Goal: Task Accomplishment & Management: Manage account settings

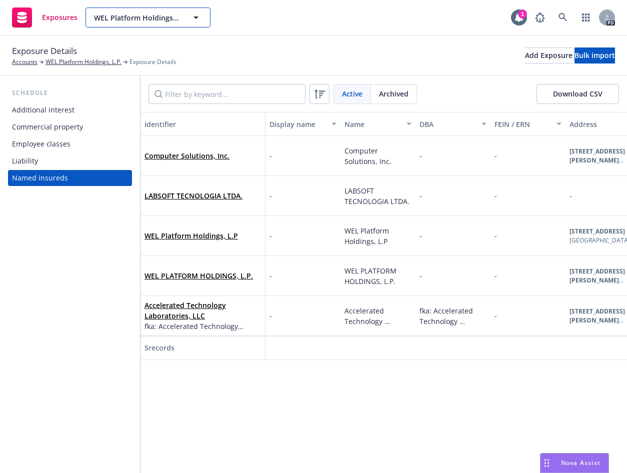
click at [191, 19] on div "WEL Platform Holdings, L.P." at bounding box center [148, 18] width 125 height 20
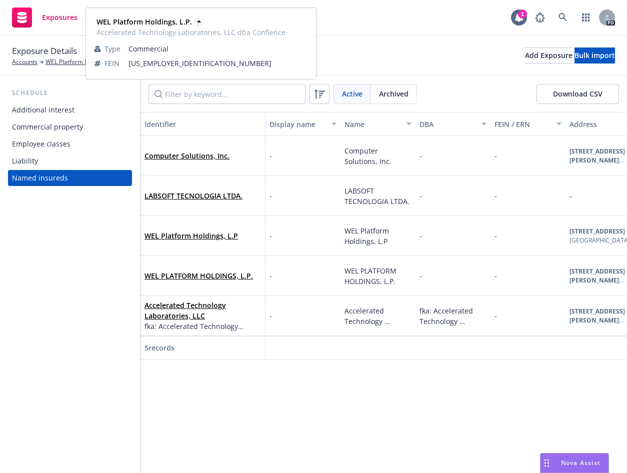
click at [194, 17] on icon at bounding box center [199, 22] width 10 height 10
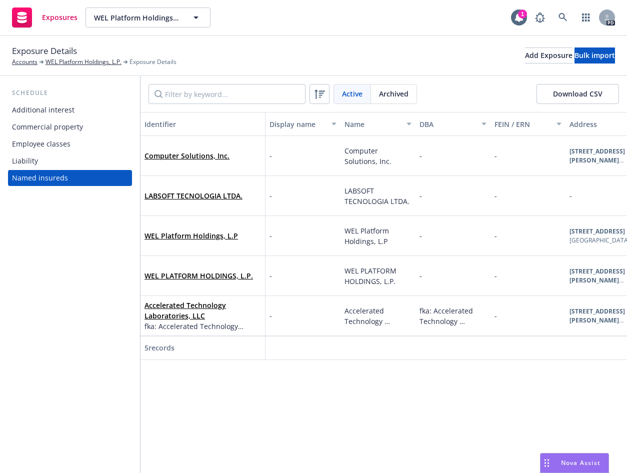
click at [347, 21] on div "Exposures WEL Platform Holdings, L.P. WEL Platform Holdings, L.P. WEL Platform …" at bounding box center [313, 18] width 627 height 36
click at [28, 63] on link "Accounts" at bounding box center [25, 62] width 26 height 9
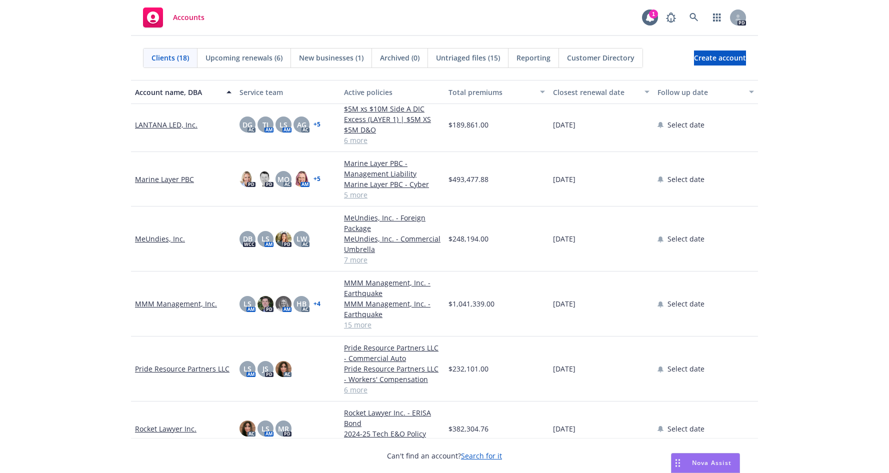
scroll to position [395, 0]
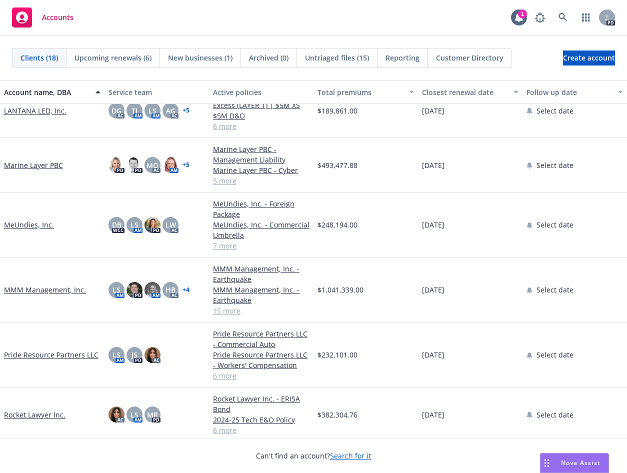
click at [23, 291] on link "MMM Management, Inc." at bounding box center [45, 290] width 82 height 11
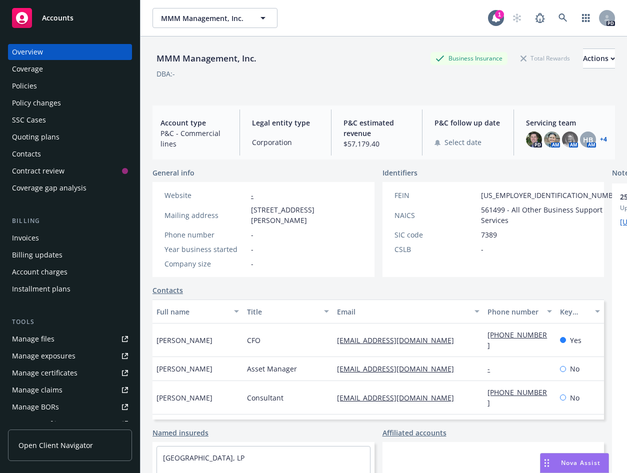
click at [27, 241] on div "Invoices" at bounding box center [25, 238] width 27 height 16
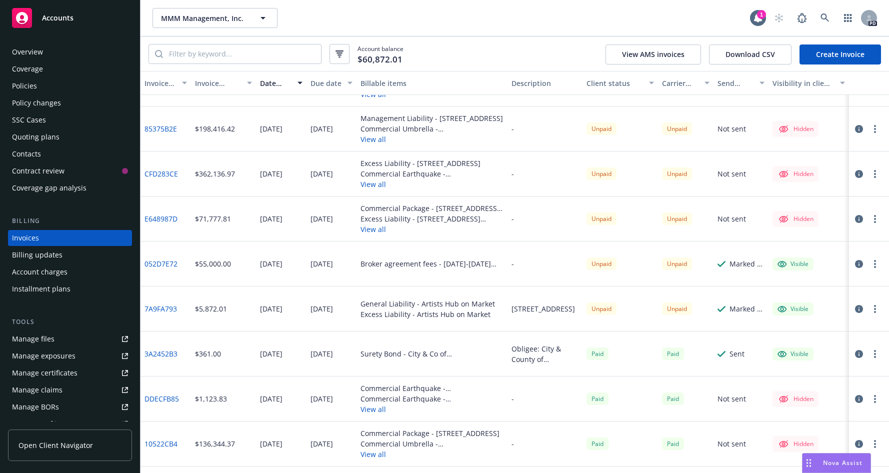
scroll to position [119, 0]
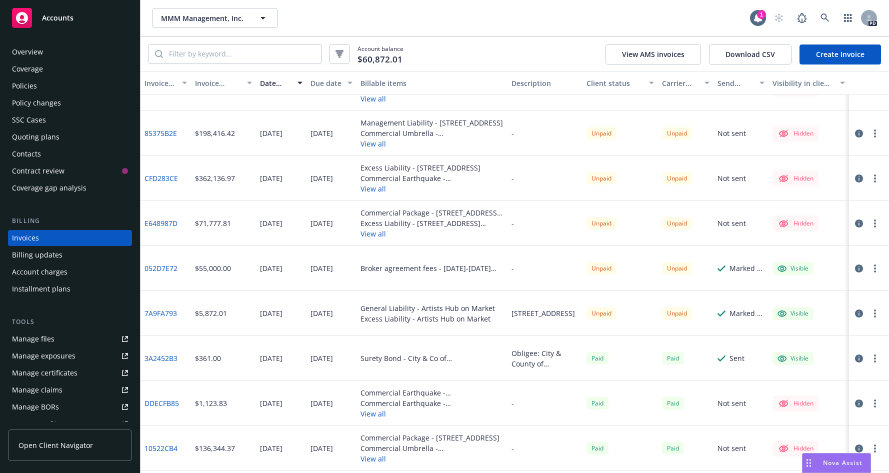
click at [158, 221] on link "E648987D" at bounding box center [161, 223] width 33 height 11
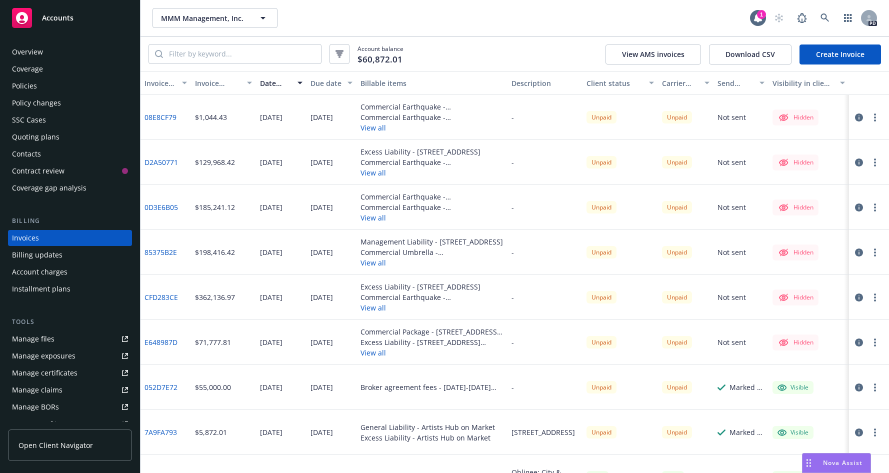
click at [26, 273] on div "Account charges" at bounding box center [40, 272] width 56 height 16
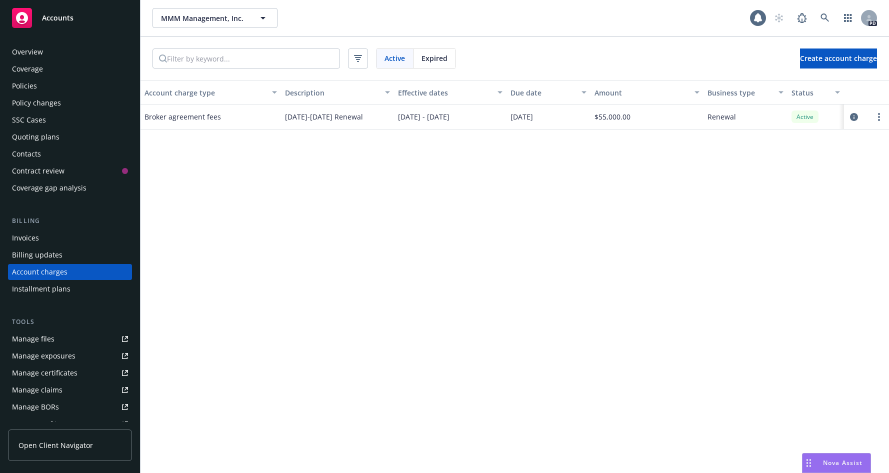
scroll to position [20, 0]
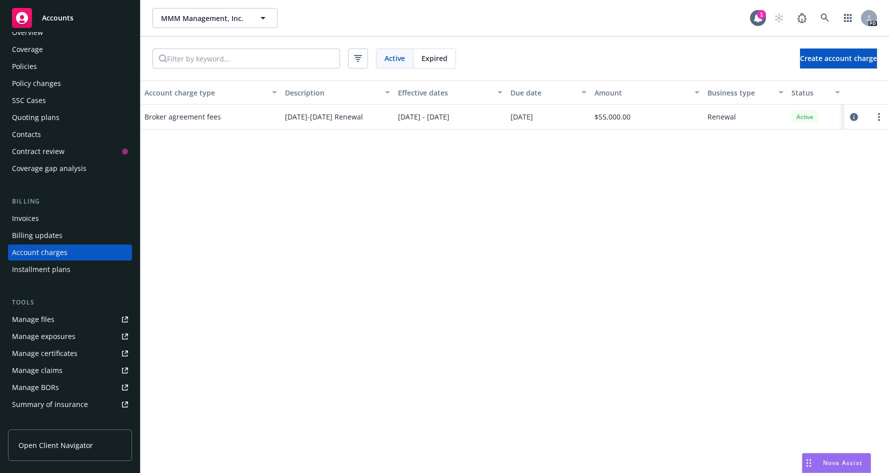
click at [25, 236] on div "Billing updates" at bounding box center [37, 236] width 51 height 16
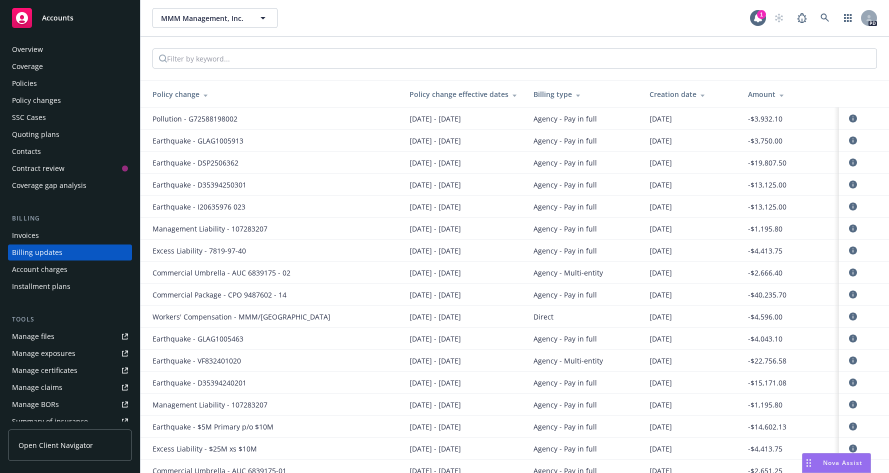
click at [32, 46] on div "Overview" at bounding box center [27, 50] width 31 height 16
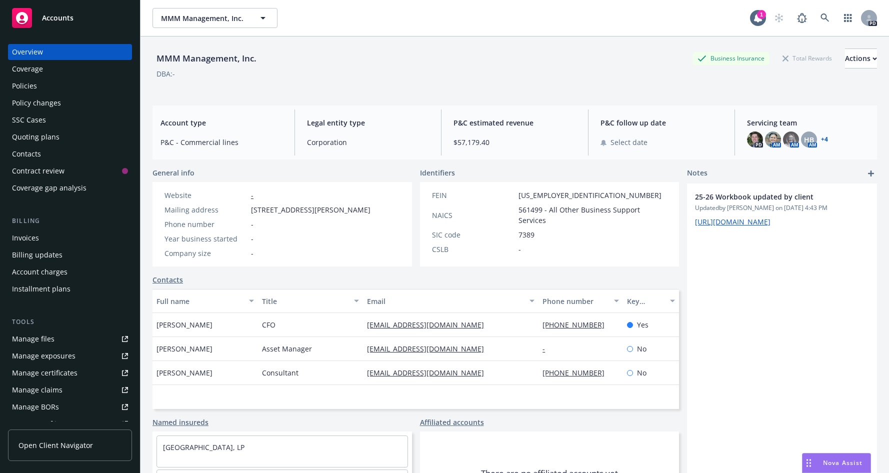
click at [57, 20] on span "Accounts" at bounding box center [58, 18] width 32 height 8
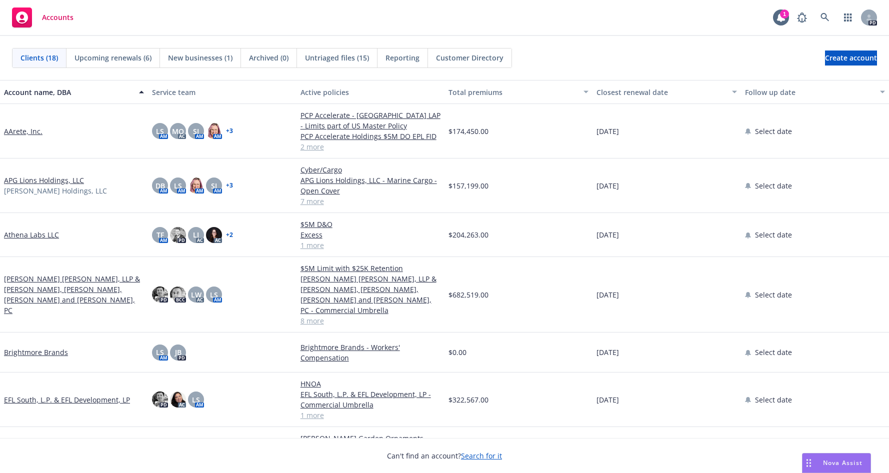
click at [191, 56] on span "New businesses (1)" at bounding box center [200, 58] width 65 height 11
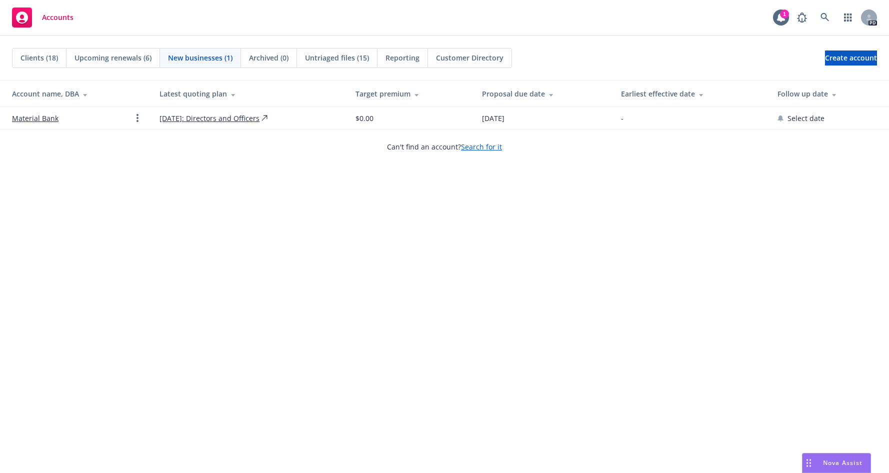
click at [99, 56] on span "Upcoming renewals (6)" at bounding box center [113, 58] width 77 height 11
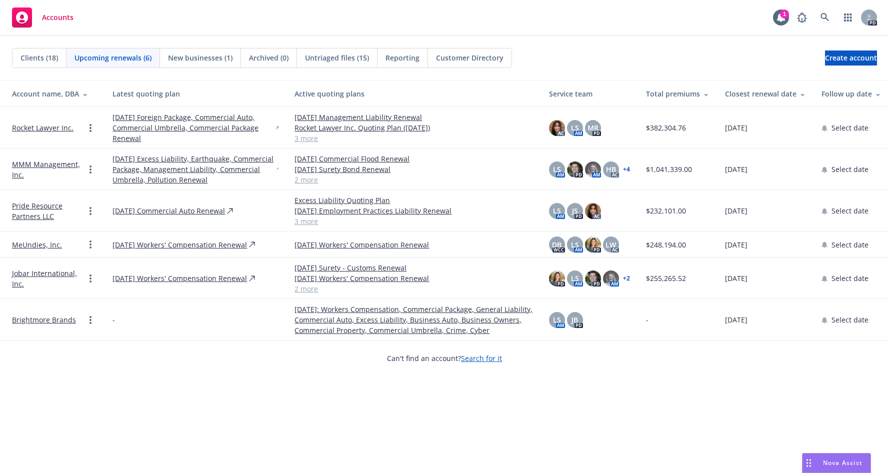
click at [36, 58] on span "Clients (18)" at bounding box center [40, 58] width 38 height 11
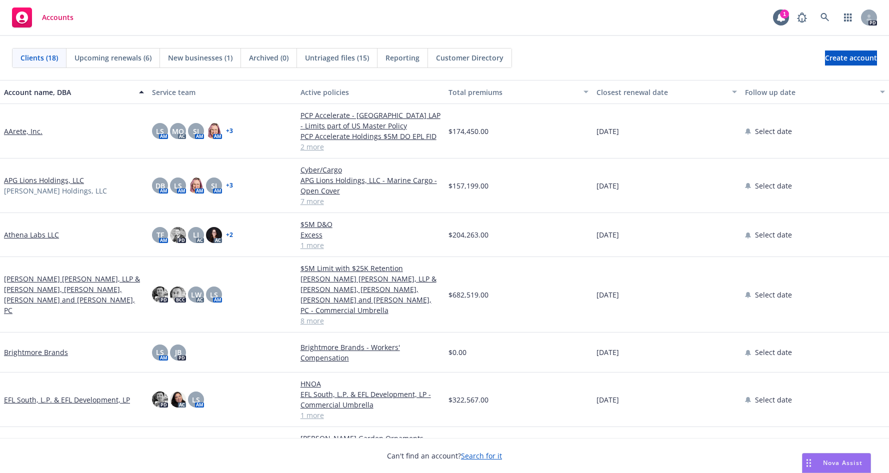
click at [104, 59] on span "Upcoming renewals (6)" at bounding box center [113, 58] width 77 height 11
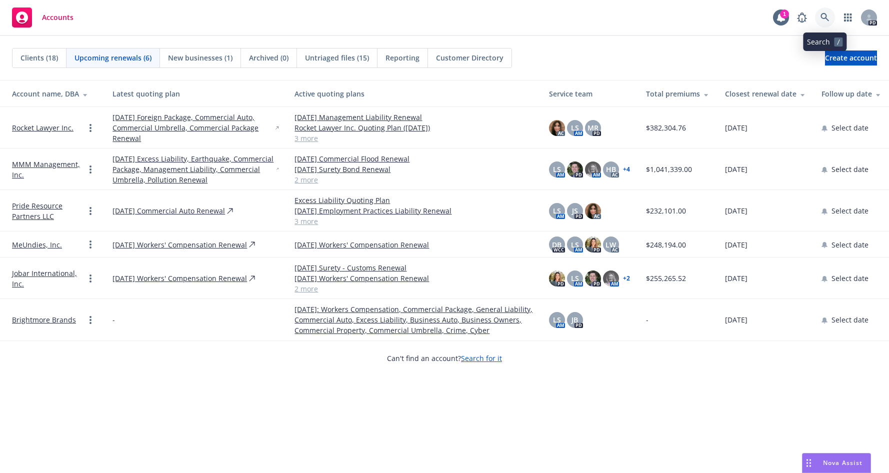
click at [627, 16] on icon at bounding box center [825, 17] width 9 height 9
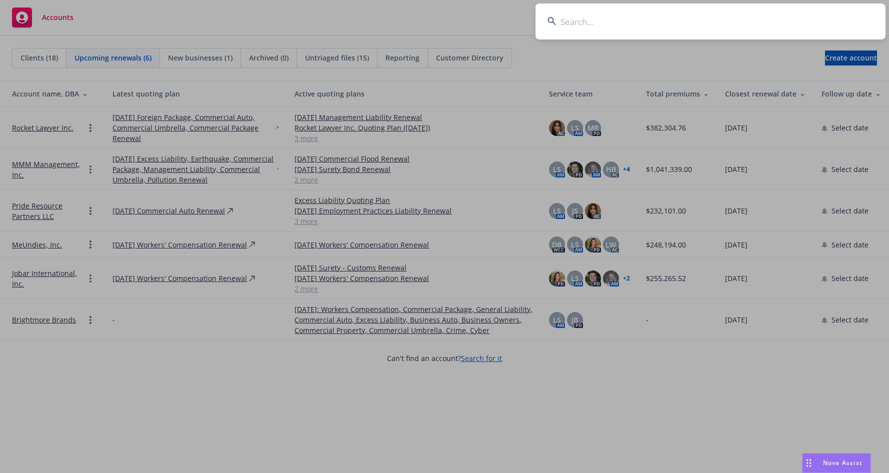
click at [574, 20] on input at bounding box center [711, 22] width 350 height 36
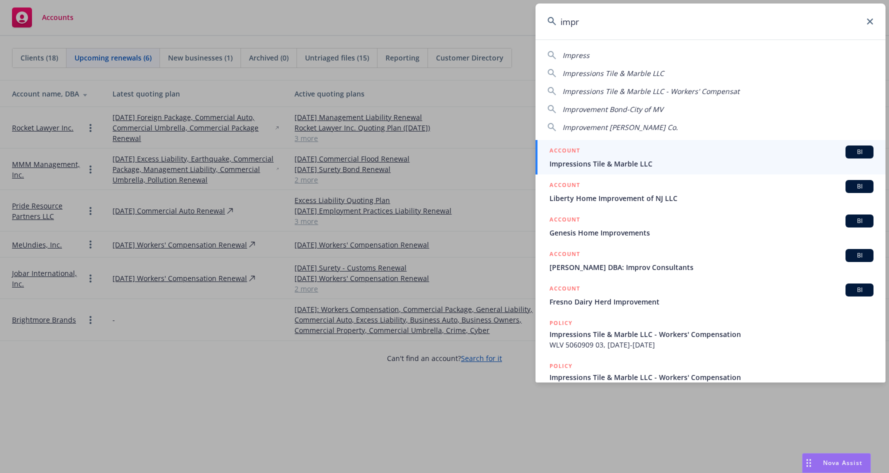
click at [594, 24] on input "impr" at bounding box center [711, 22] width 350 height 36
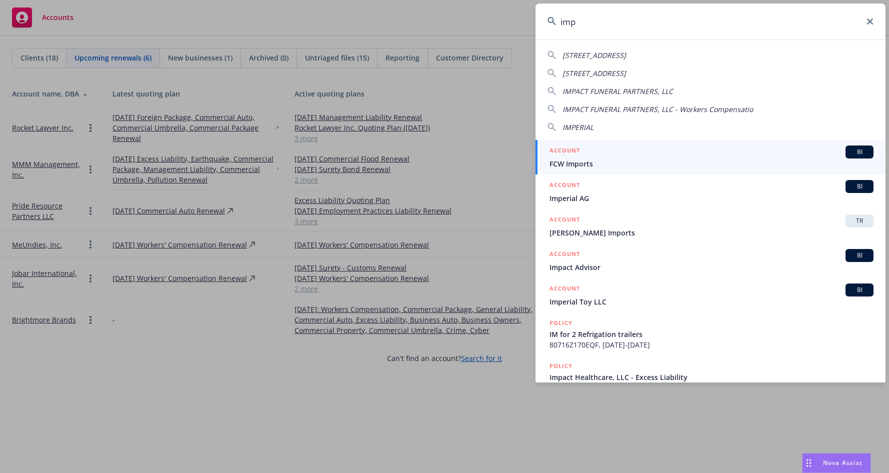
click at [583, 22] on input "imp" at bounding box center [711, 22] width 350 height 36
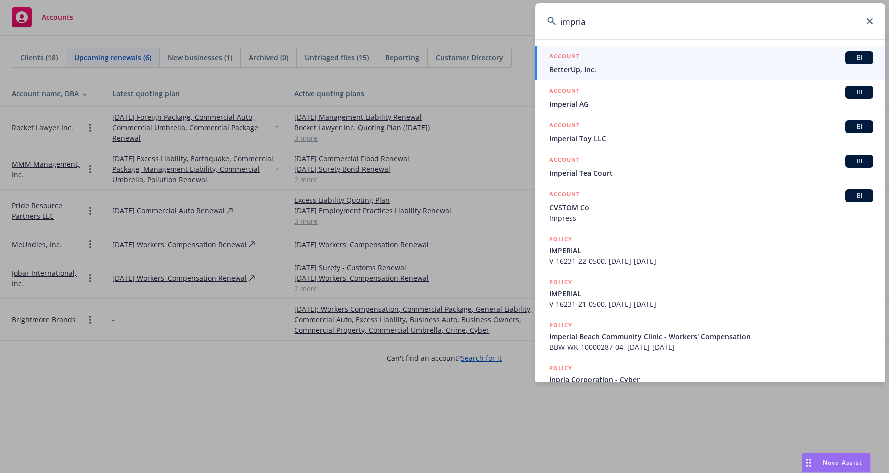
type input "impria"
click at [567, 65] on span "BetterUp, Inc." at bounding box center [712, 70] width 324 height 11
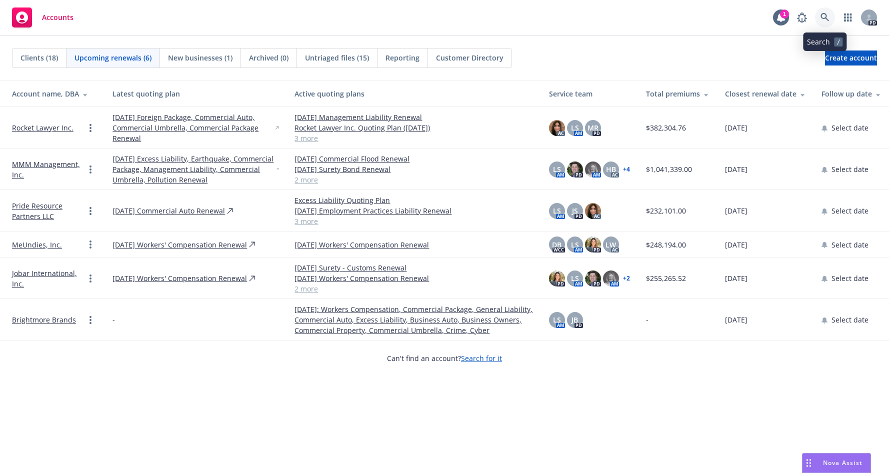
click at [627, 16] on icon at bounding box center [825, 17] width 9 height 9
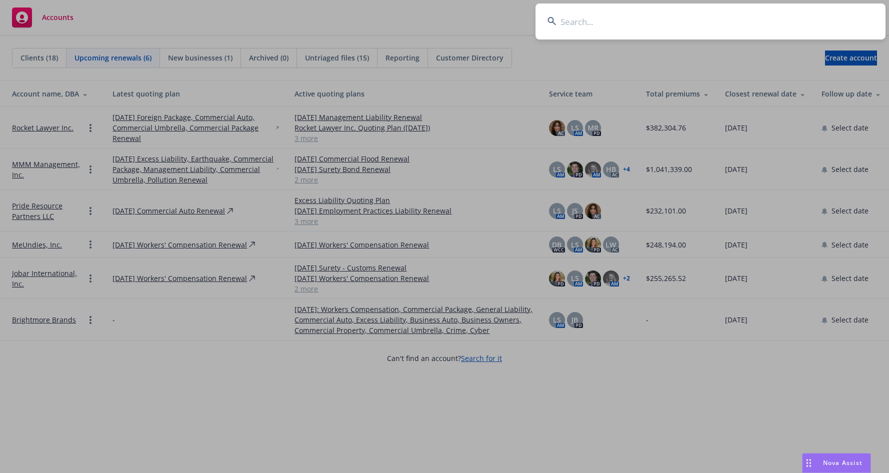
click at [567, 23] on input at bounding box center [711, 22] width 350 height 36
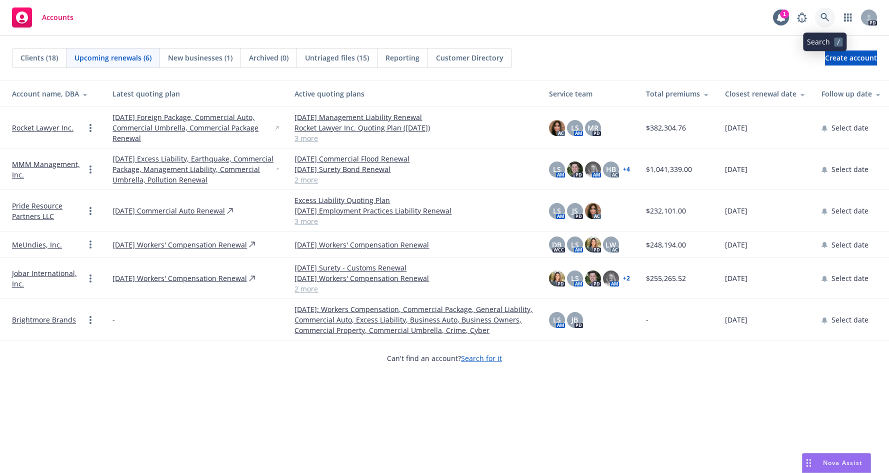
click at [627, 18] on icon at bounding box center [825, 17] width 9 height 9
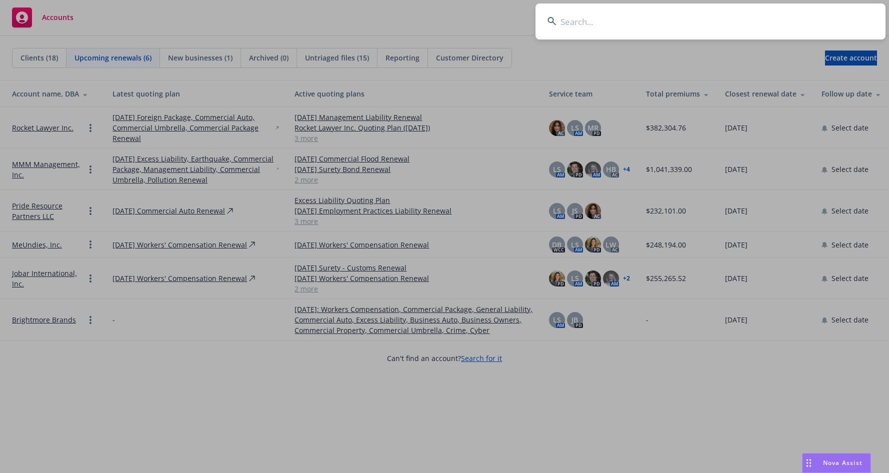
click at [565, 23] on input at bounding box center [711, 22] width 350 height 36
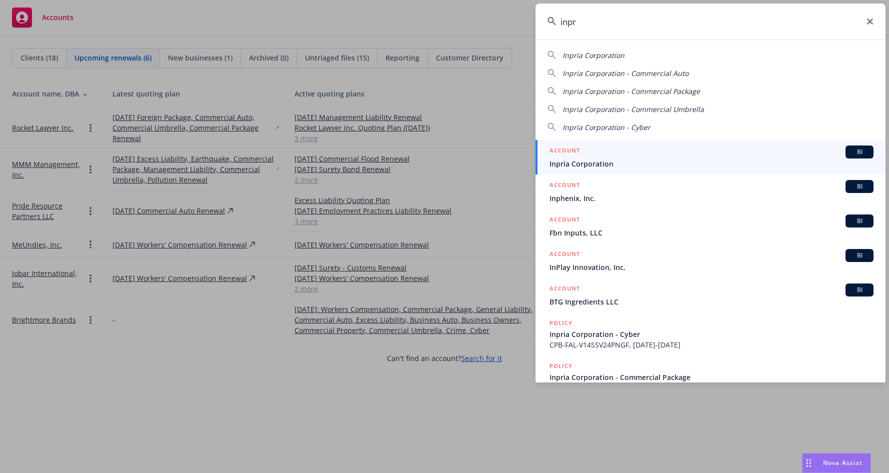
type input "inpr"
click at [568, 164] on span "Inpria Corporation" at bounding box center [712, 164] width 324 height 11
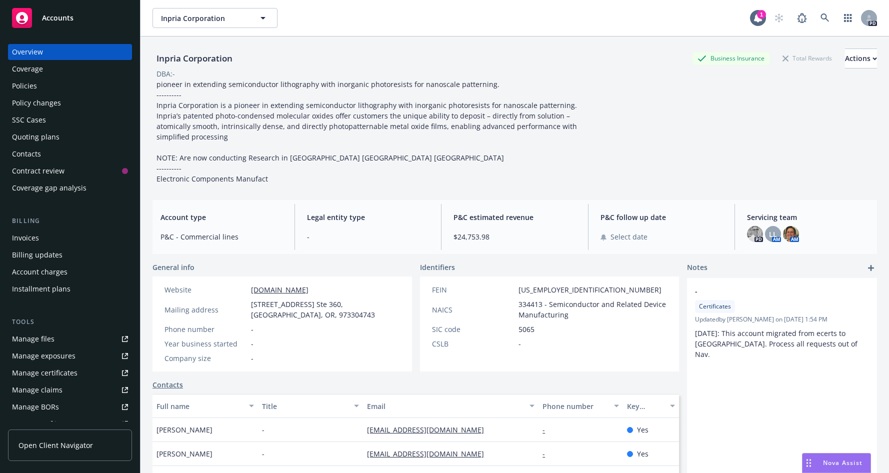
click at [51, 52] on div "Overview" at bounding box center [70, 52] width 116 height 16
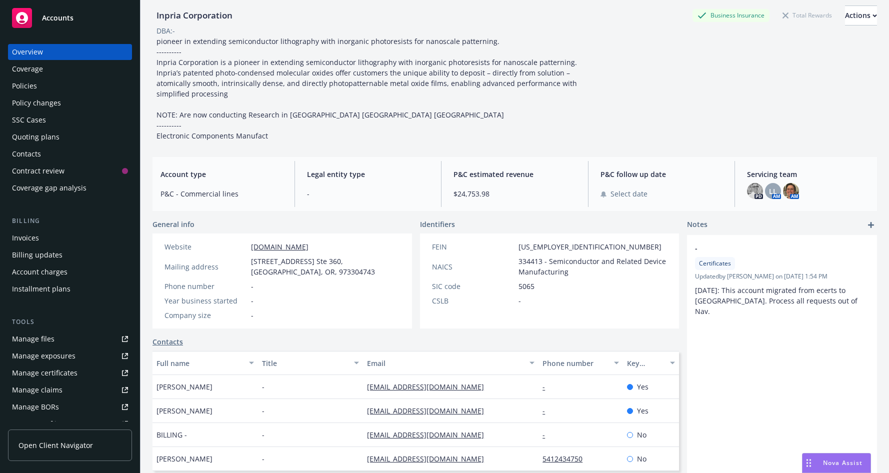
scroll to position [33, 0]
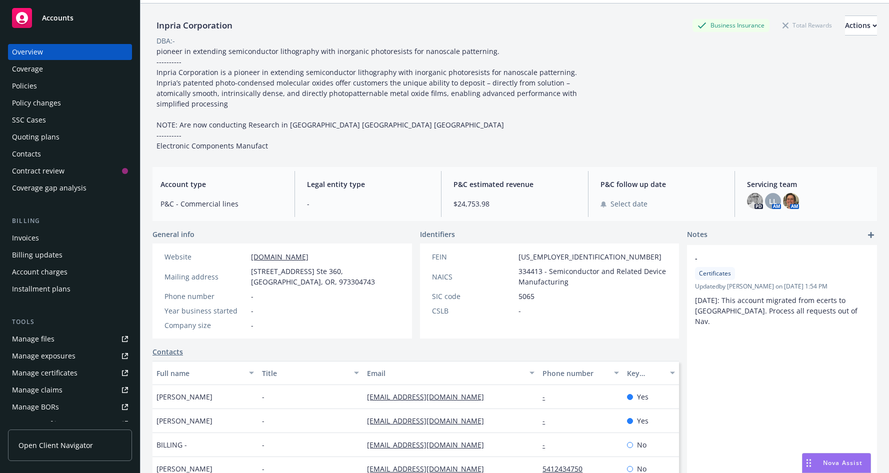
click at [22, 81] on div "Policies" at bounding box center [24, 86] width 25 height 16
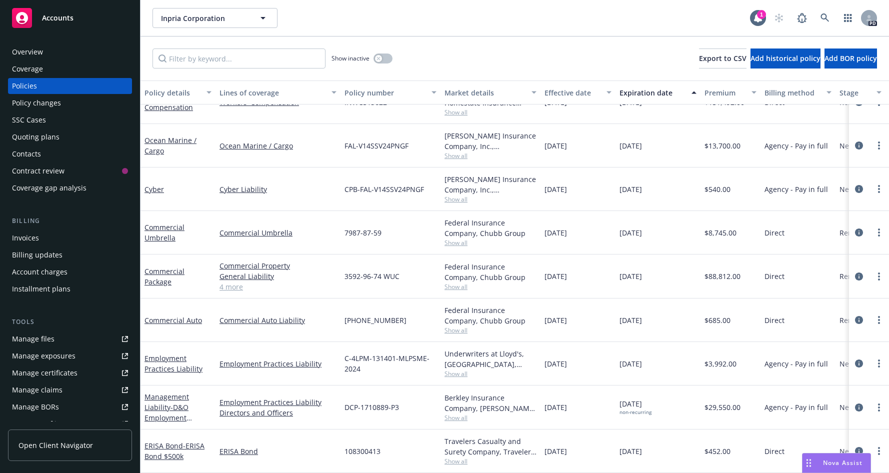
scroll to position [32, 0]
click at [627, 17] on icon at bounding box center [825, 18] width 9 height 9
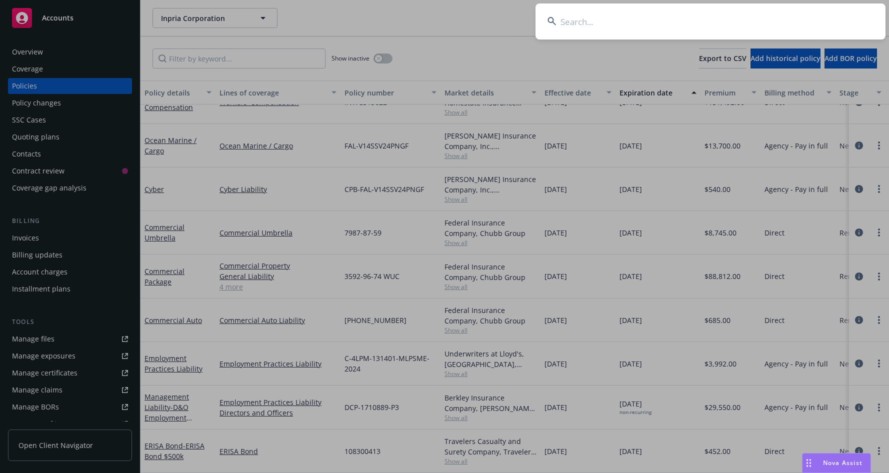
click at [562, 25] on input at bounding box center [711, 22] width 350 height 36
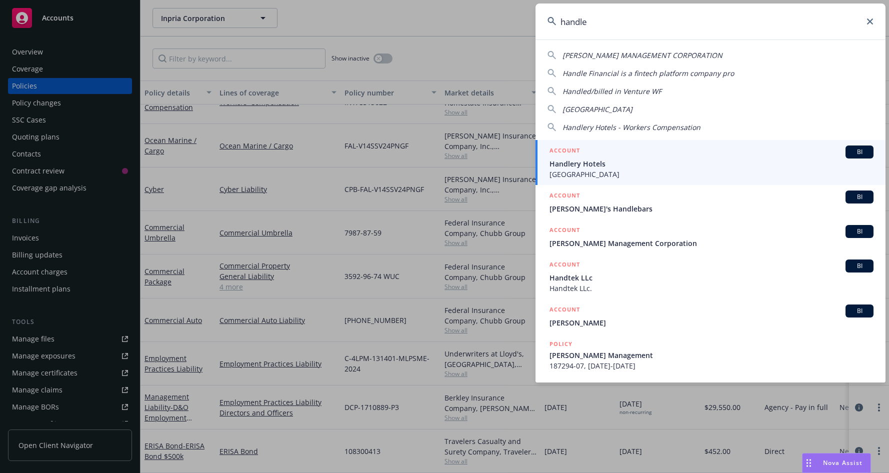
click at [602, 54] on span "HANDLEY MANAGEMENT CORPORATION" at bounding box center [643, 56] width 160 height 10
type input "HANDLEY MANAGEMENT CORPORATION"
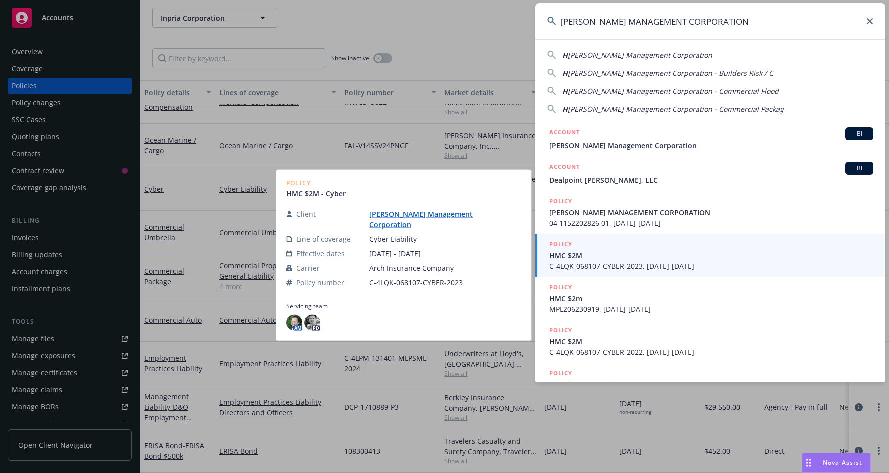
click at [424, 217] on link "Handley Management Corporation" at bounding box center [422, 220] width 104 height 20
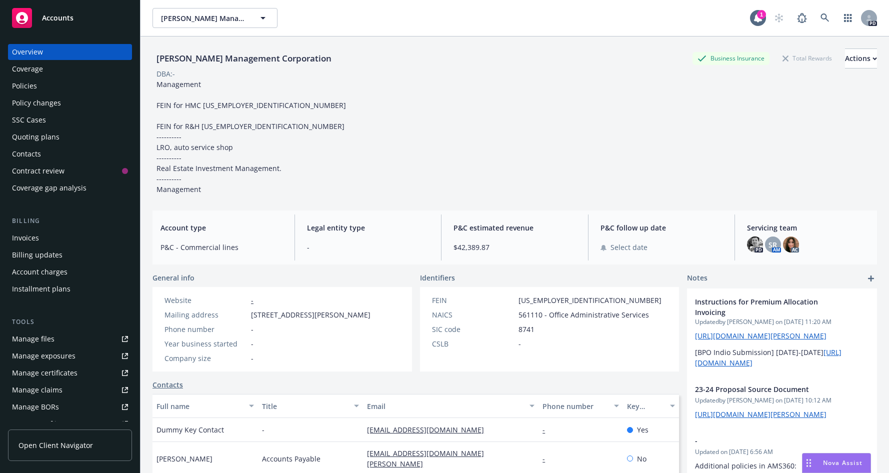
click at [25, 87] on div "Policies" at bounding box center [24, 86] width 25 height 16
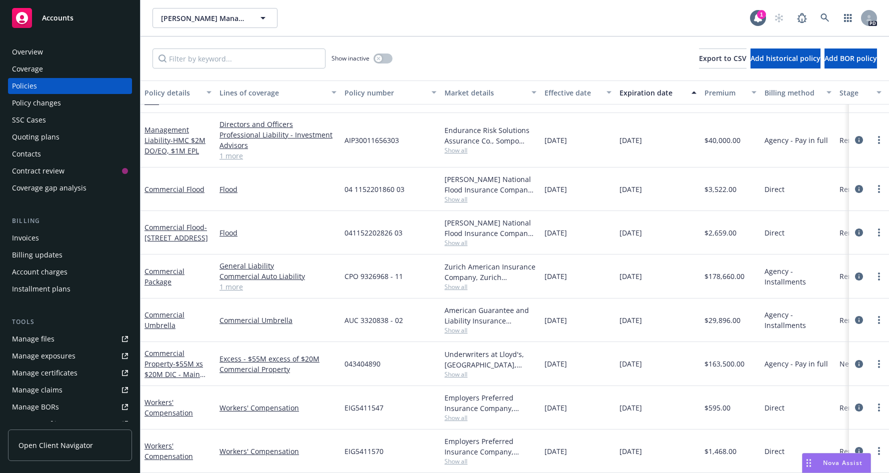
scroll to position [364, 0]
click at [25, 50] on div "Overview" at bounding box center [27, 52] width 31 height 16
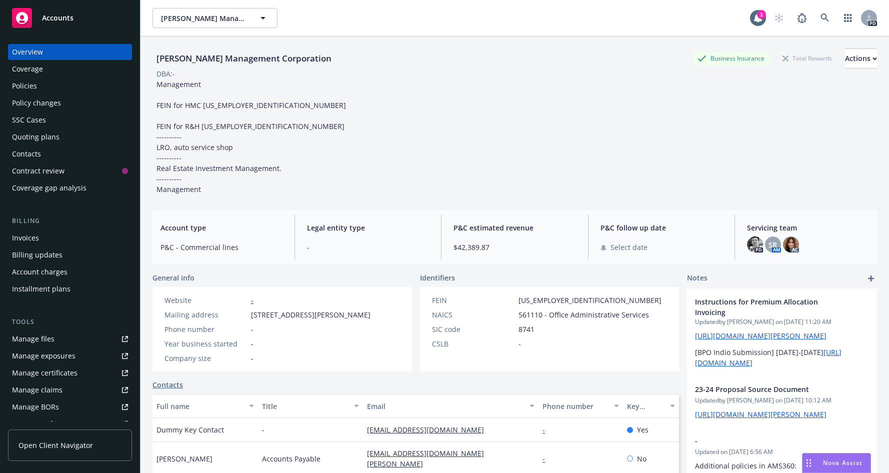
click at [58, 19] on span "Accounts" at bounding box center [58, 18] width 32 height 8
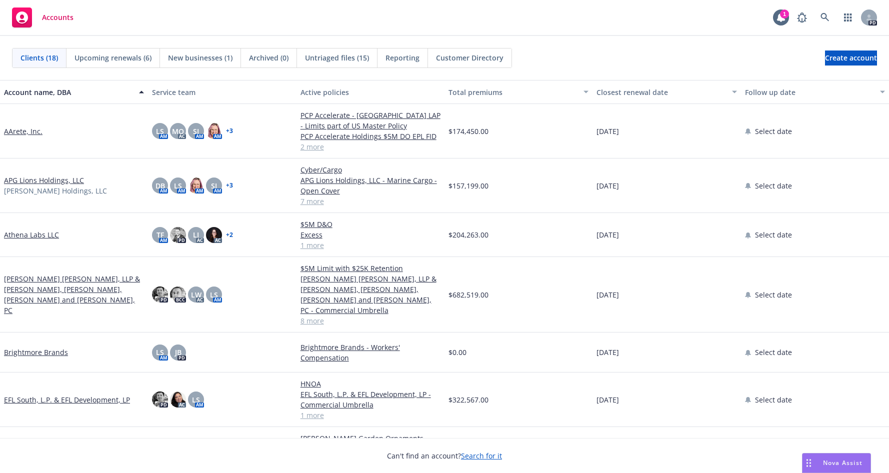
click at [18, 129] on link "AArete, Inc." at bounding box center [23, 131] width 39 height 11
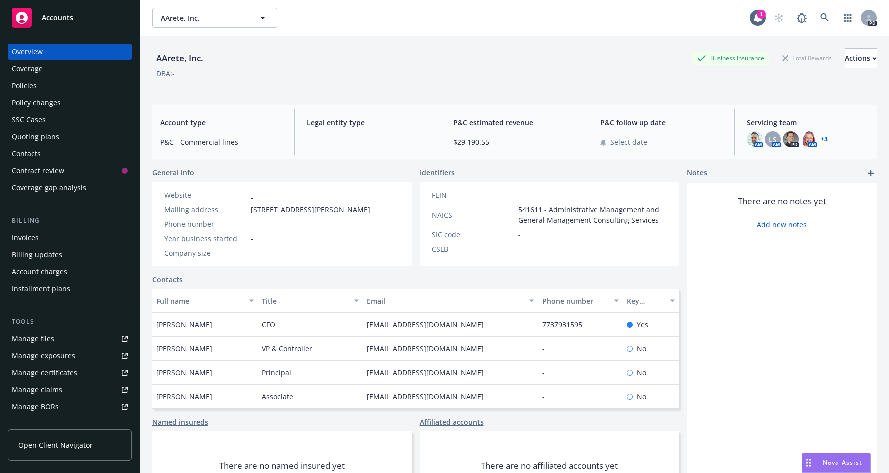
click at [31, 338] on div "Manage files" at bounding box center [33, 339] width 43 height 16
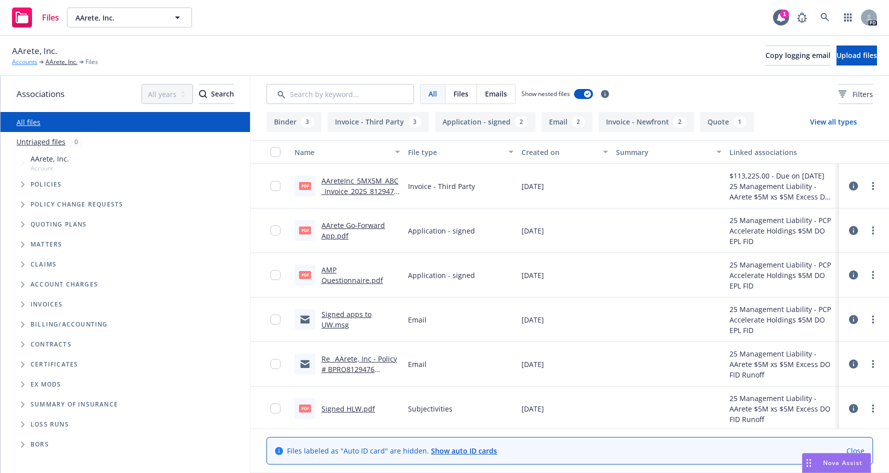
click at [23, 61] on link "Accounts" at bounding box center [25, 62] width 26 height 9
